Goal: Task Accomplishment & Management: Use online tool/utility

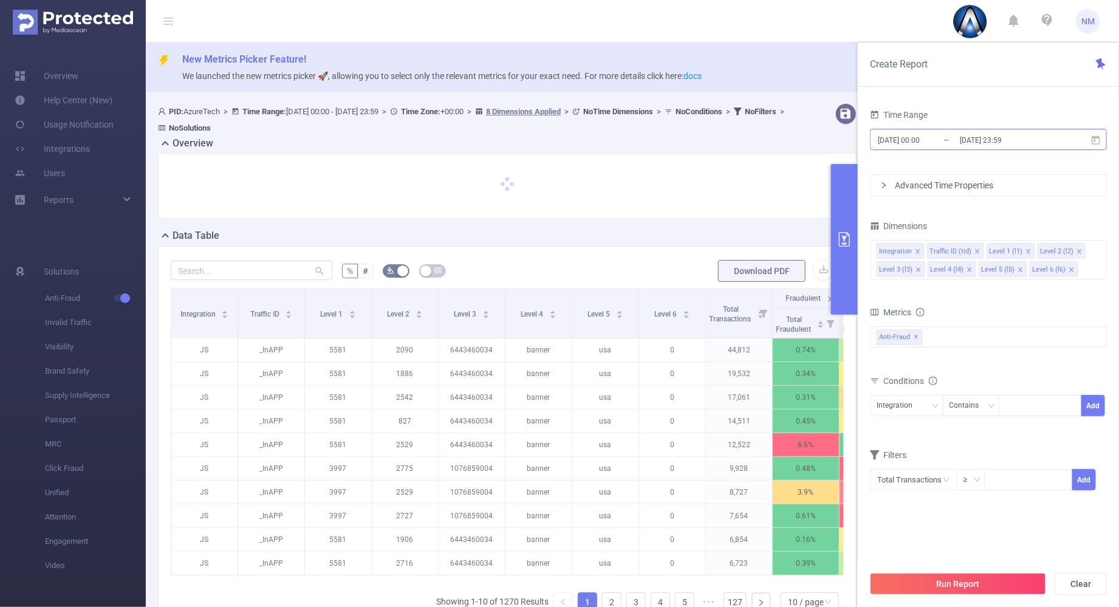
click at [1002, 141] on input "[DATE] 23:59" at bounding box center [1008, 140] width 98 height 16
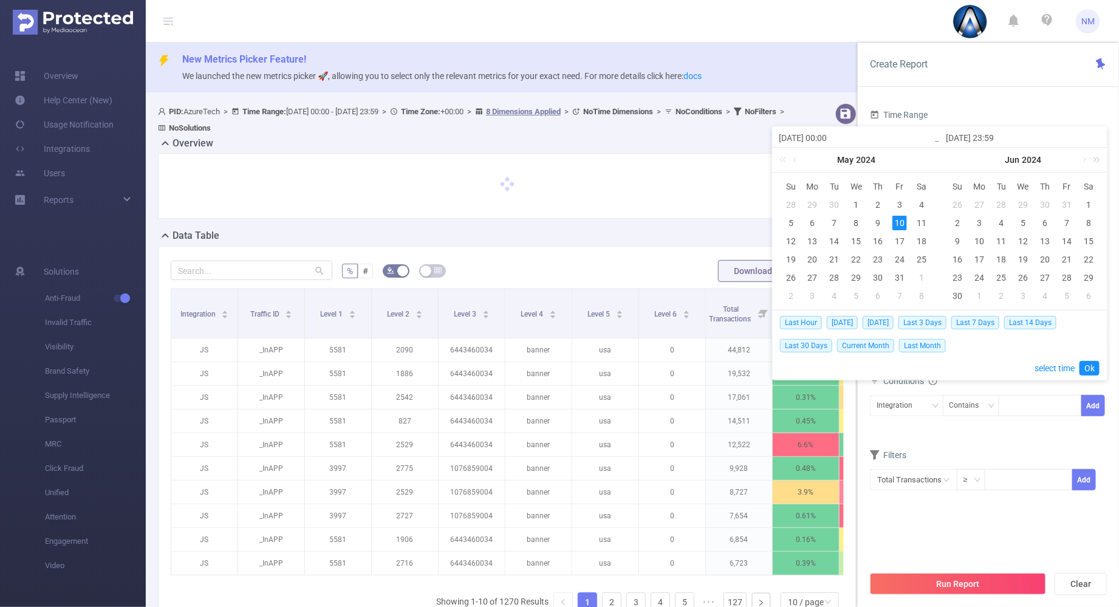
click at [1098, 159] on link at bounding box center [1095, 160] width 16 height 24
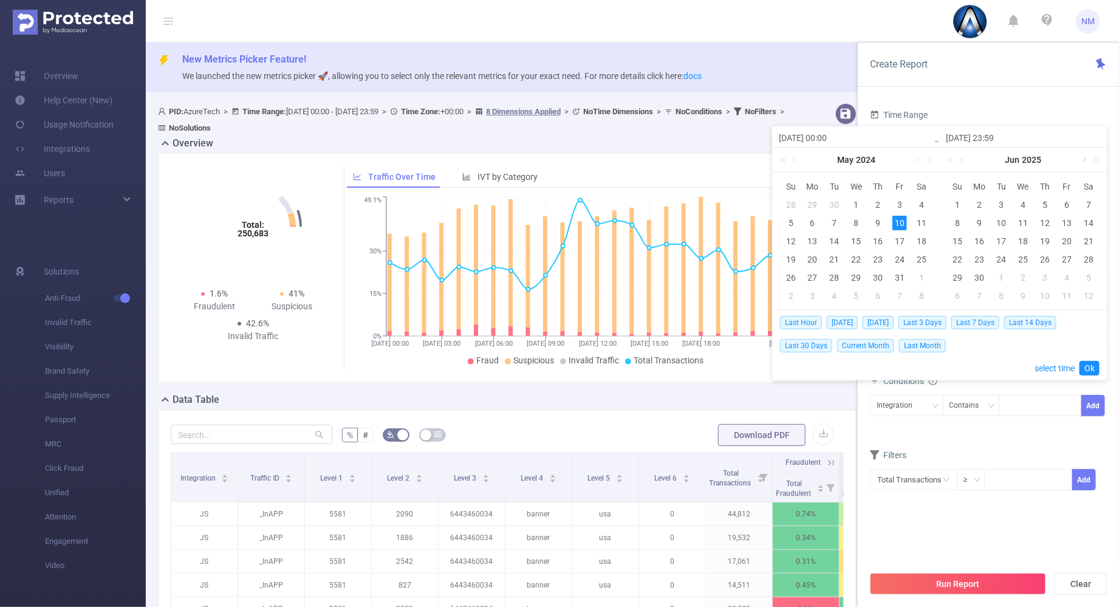
click at [1084, 159] on link at bounding box center [1084, 160] width 11 height 24
click at [966, 160] on link at bounding box center [963, 160] width 11 height 24
click at [986, 275] on div "25" at bounding box center [980, 277] width 15 height 15
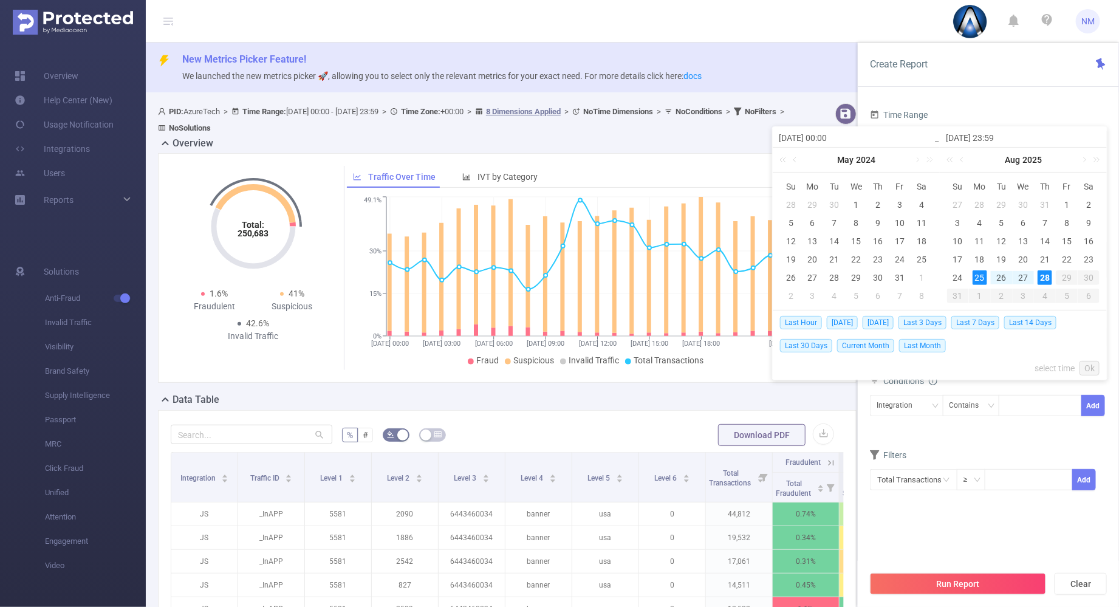
click at [1053, 278] on td "28" at bounding box center [1045, 278] width 22 height 18
type input "[DATE] 00:00"
type input "[DATE] 23:59"
type input "[DATE] 00:00"
type input "[DATE] 23:59"
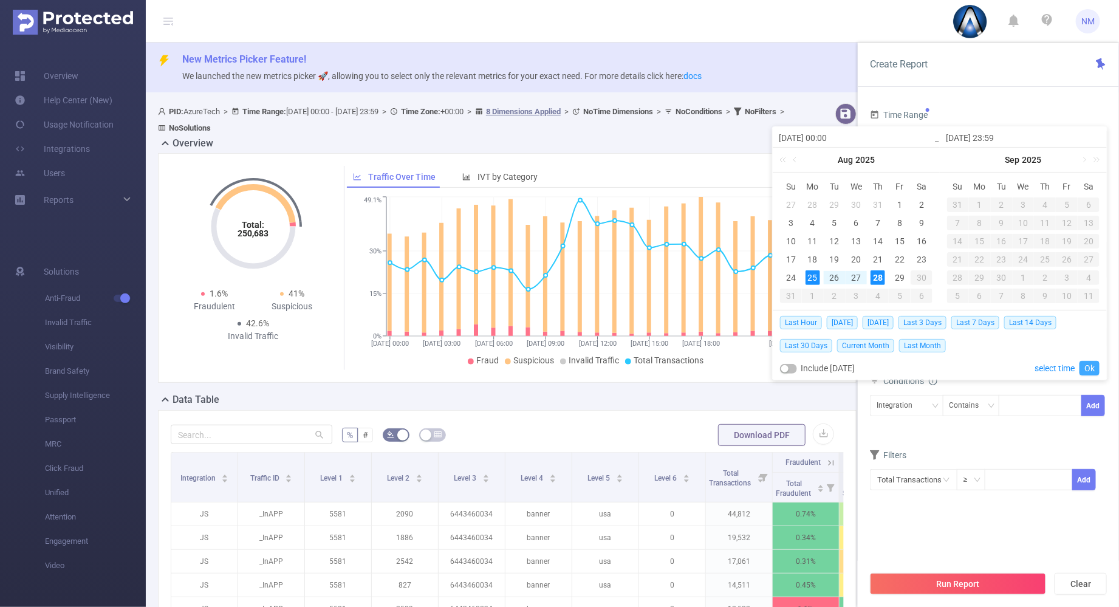
click at [1094, 366] on link "Ok" at bounding box center [1090, 368] width 20 height 15
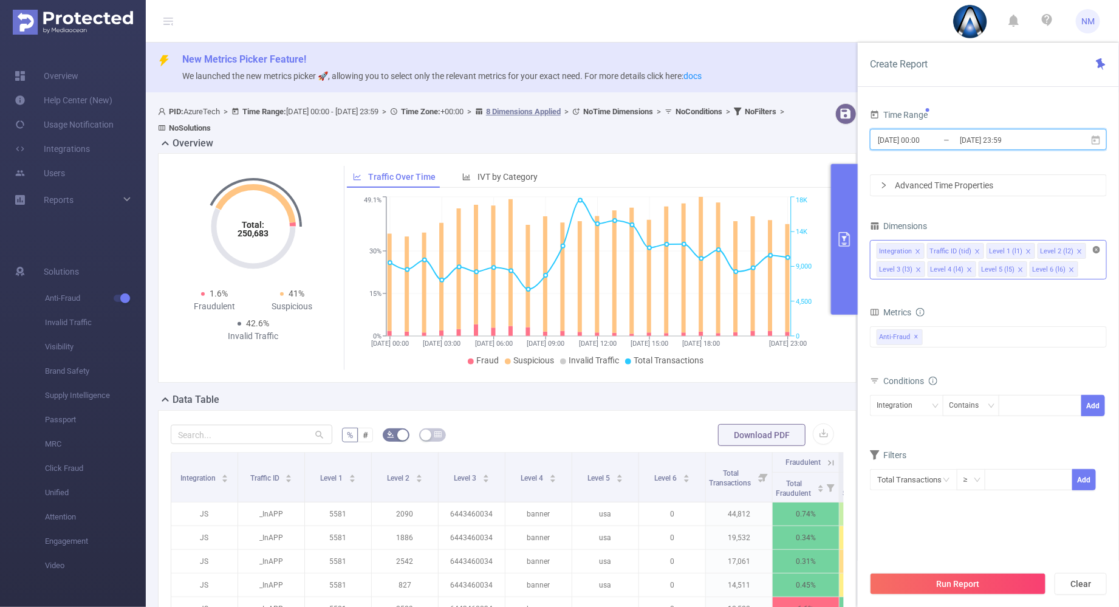
click at [1098, 252] on icon "icon: close-circle" at bounding box center [1096, 249] width 7 height 7
click at [1015, 248] on div "Integration Traffic ID (tid) Level 1 (l1) Level 2 (l2) Level 3 (l3) Level 4 (l4…" at bounding box center [989, 251] width 224 height 20
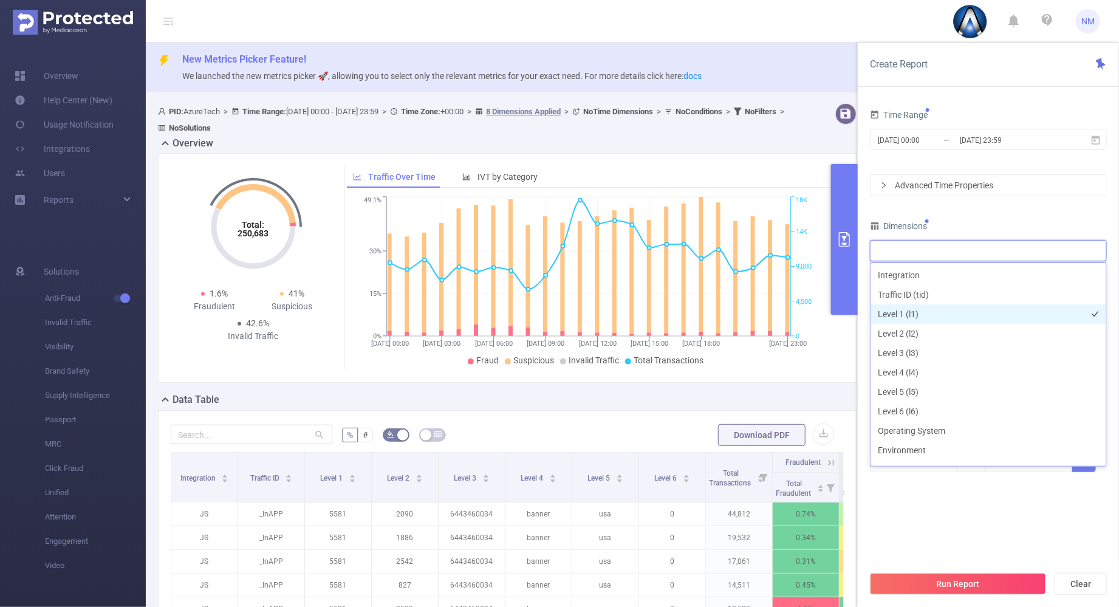
click at [923, 319] on li "Level 1 (l1)" at bounding box center [989, 313] width 236 height 19
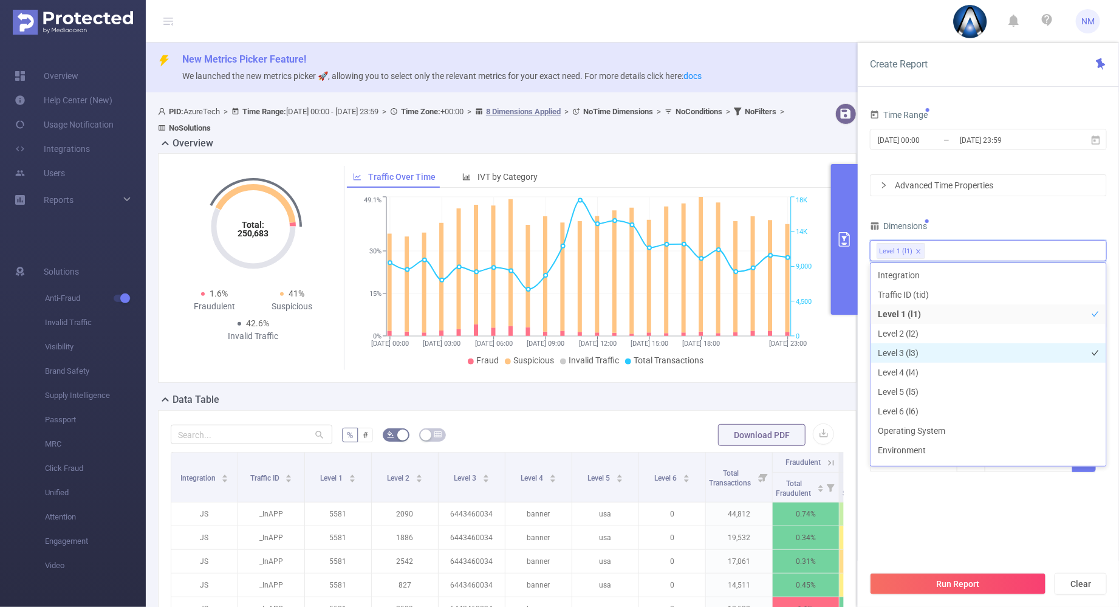
click at [912, 348] on li "Level 3 (l3)" at bounding box center [989, 352] width 236 height 19
click at [972, 224] on div "Dimensions" at bounding box center [988, 228] width 237 height 20
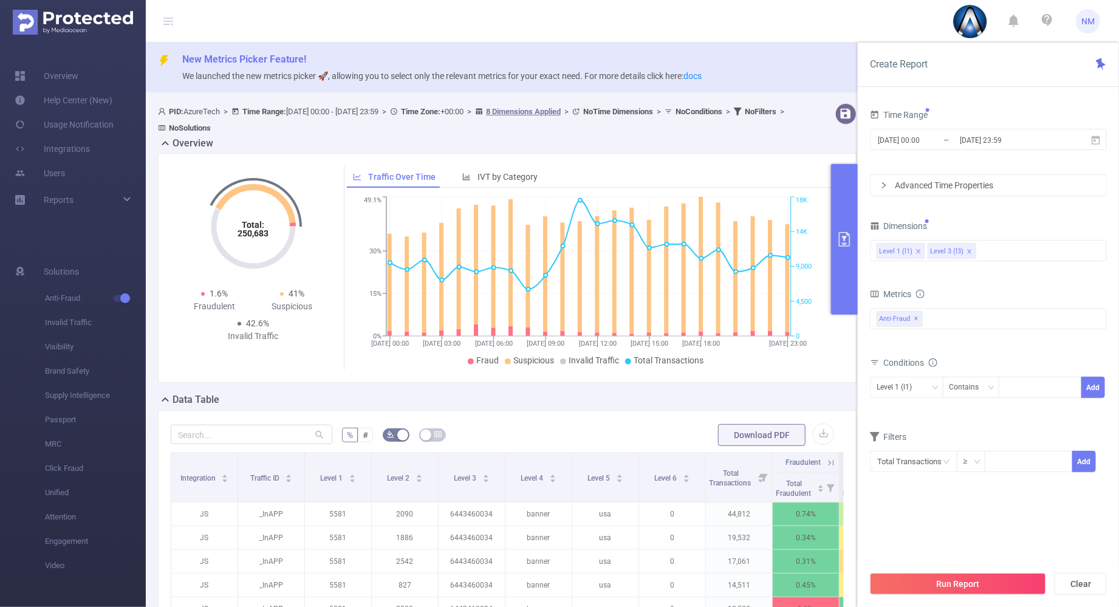
click at [1036, 399] on div "Level 1 (l1) Contains Add" at bounding box center [988, 390] width 237 height 27
click at [1039, 393] on div at bounding box center [1041, 387] width 70 height 20
type input "21992"
click at [1086, 384] on button "Add" at bounding box center [1094, 387] width 24 height 21
click at [933, 387] on icon "icon: down" at bounding box center [935, 387] width 7 height 7
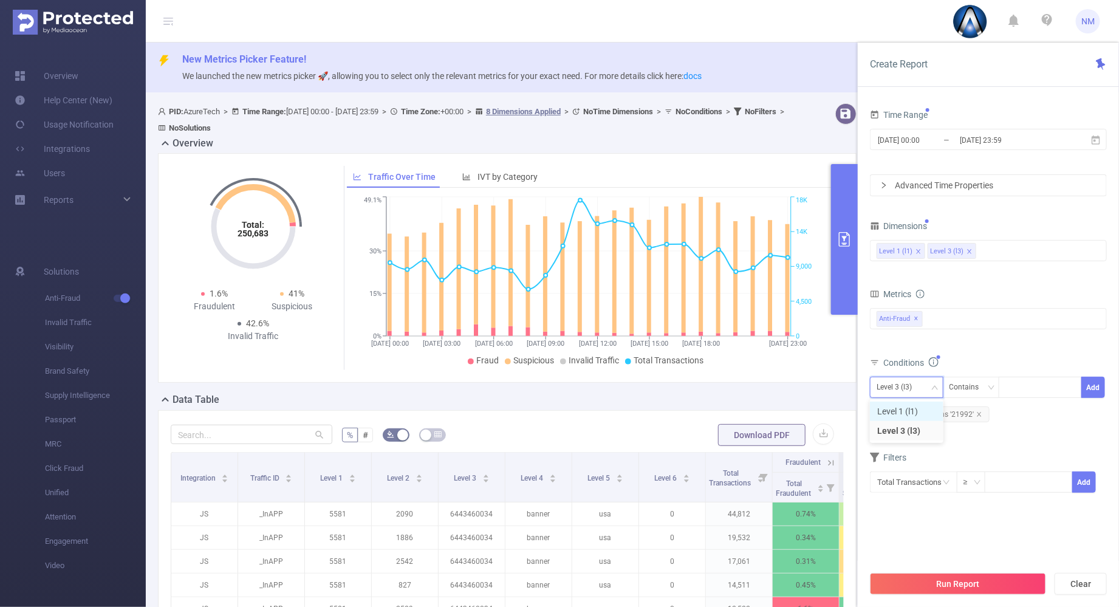
click at [893, 410] on li "Level 1 (l1)" at bounding box center [907, 411] width 74 height 19
click at [978, 357] on div "Conditions" at bounding box center [988, 364] width 237 height 20
click at [988, 586] on button "Run Report" at bounding box center [958, 584] width 176 height 22
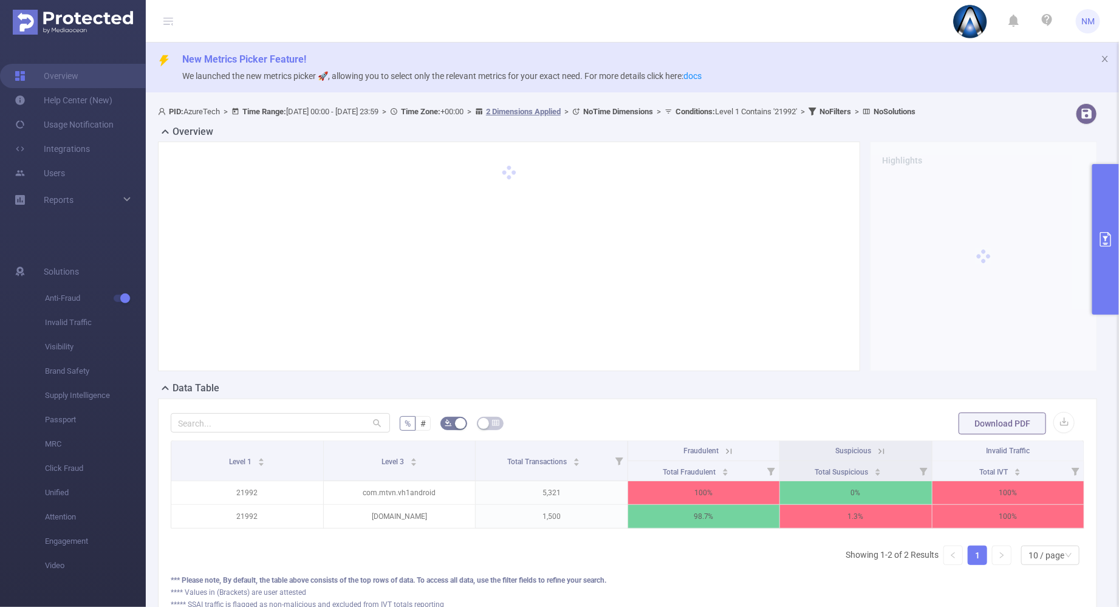
click at [726, 449] on icon at bounding box center [728, 451] width 5 height 5
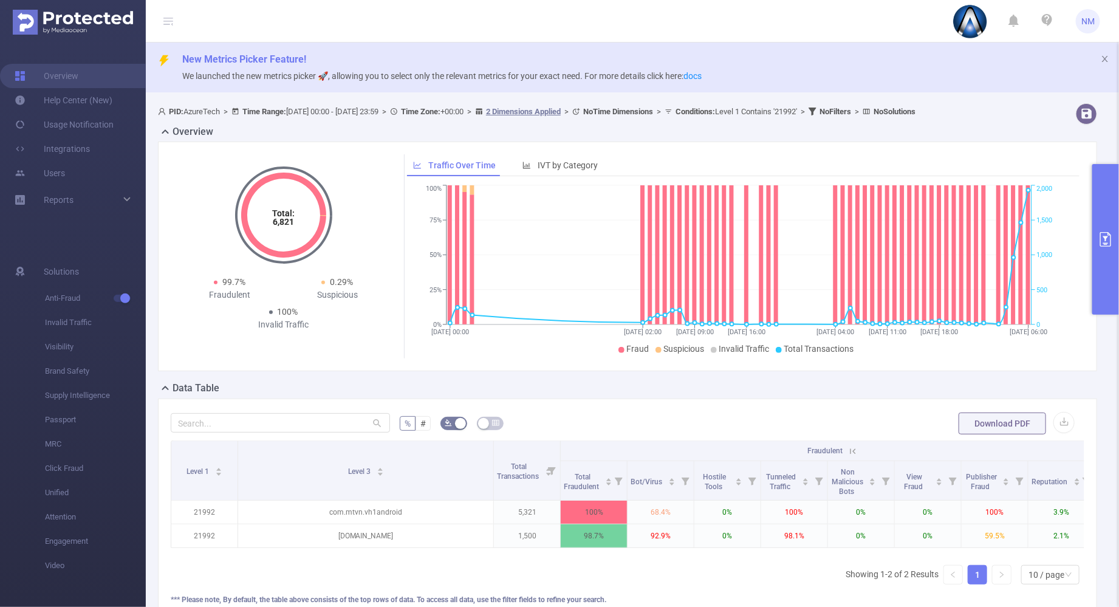
drag, startPoint x: 309, startPoint y: 467, endPoint x: 162, endPoint y: 398, distance: 162.3
click at [220, 422] on div "% # Download PDF Level 1 Level 3 Total Transactions Fraudulent Suspicious Inval…" at bounding box center [628, 520] width 914 height 218
